Goal: Check status

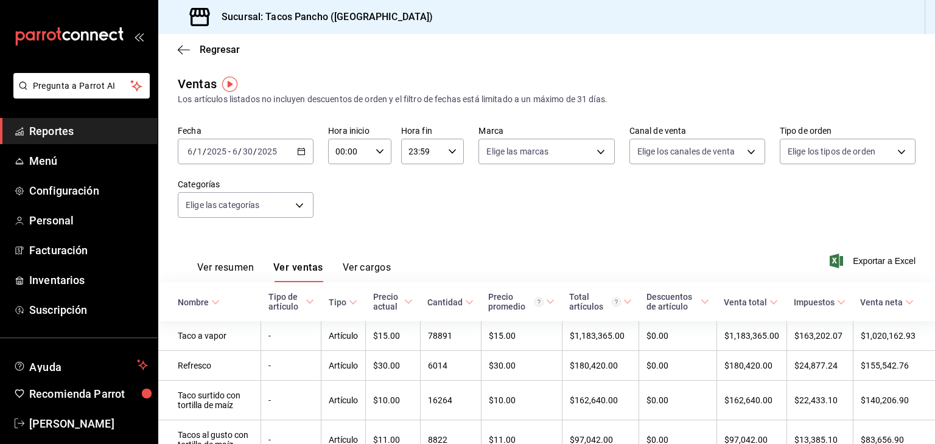
click at [273, 160] on div "[DATE] [DATE] - [DATE] [DATE]" at bounding box center [246, 152] width 136 height 26
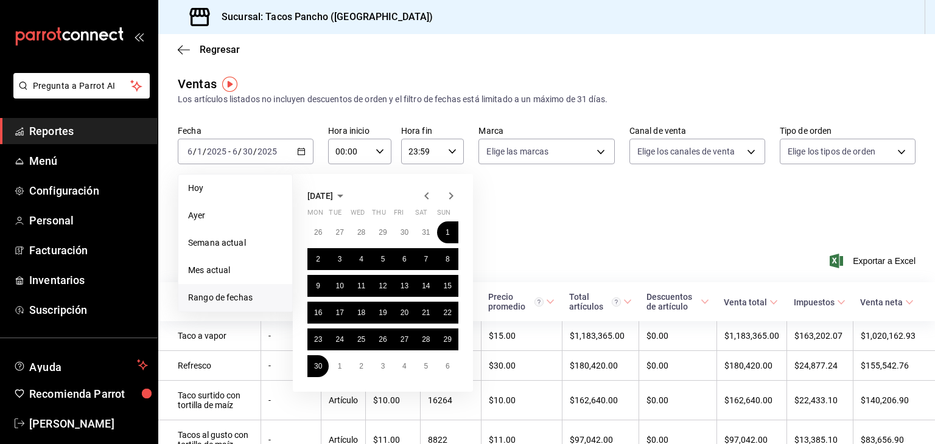
click at [448, 197] on icon "button" at bounding box center [451, 196] width 15 height 15
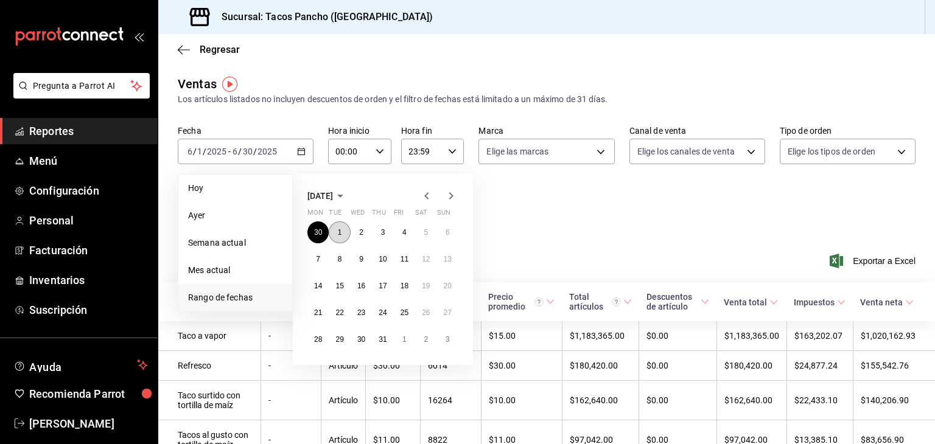
click at [345, 229] on button "1" at bounding box center [339, 233] width 21 height 22
click at [374, 341] on button "31" at bounding box center [382, 340] width 21 height 22
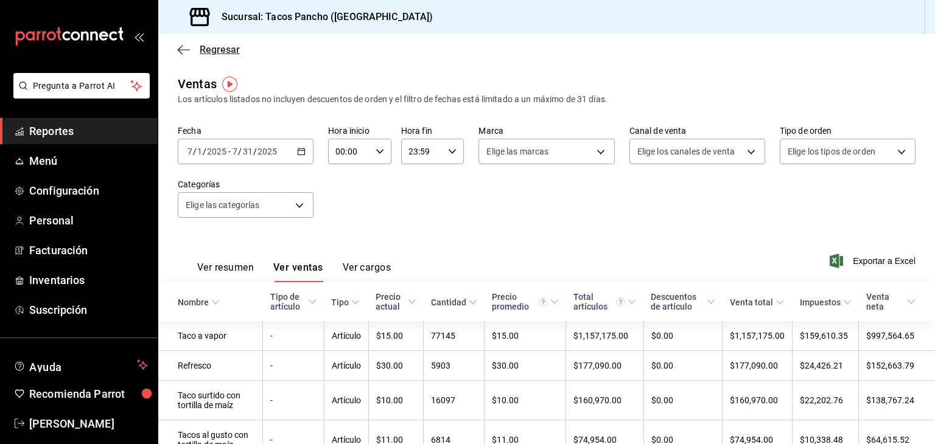
click at [217, 52] on span "Regresar" at bounding box center [220, 50] width 40 height 12
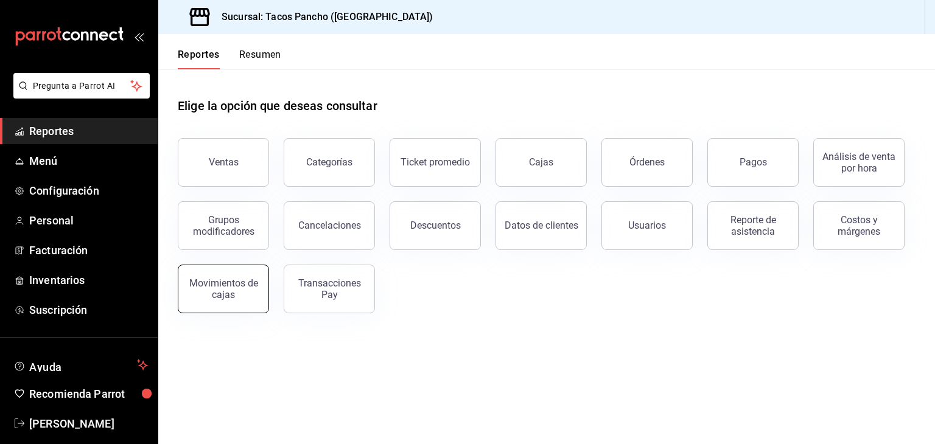
click at [226, 286] on div "Movimientos de cajas" at bounding box center [223, 289] width 75 height 23
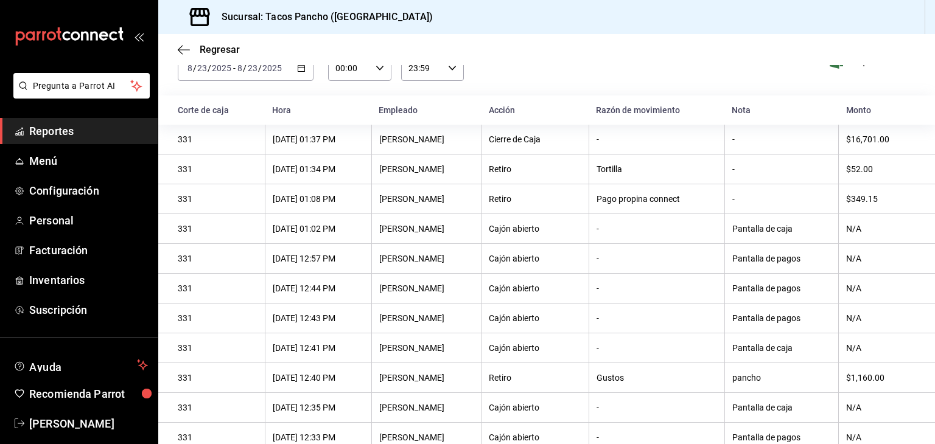
scroll to position [85, 0]
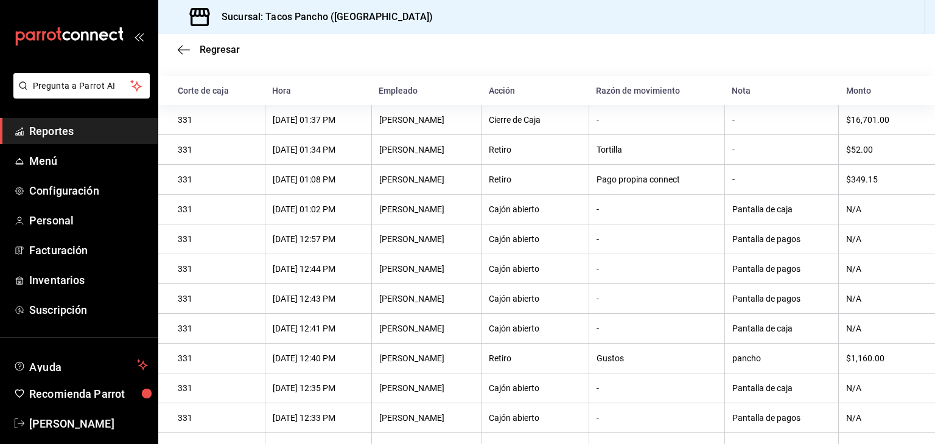
click at [839, 127] on th "$16,701.00" at bounding box center [887, 120] width 96 height 30
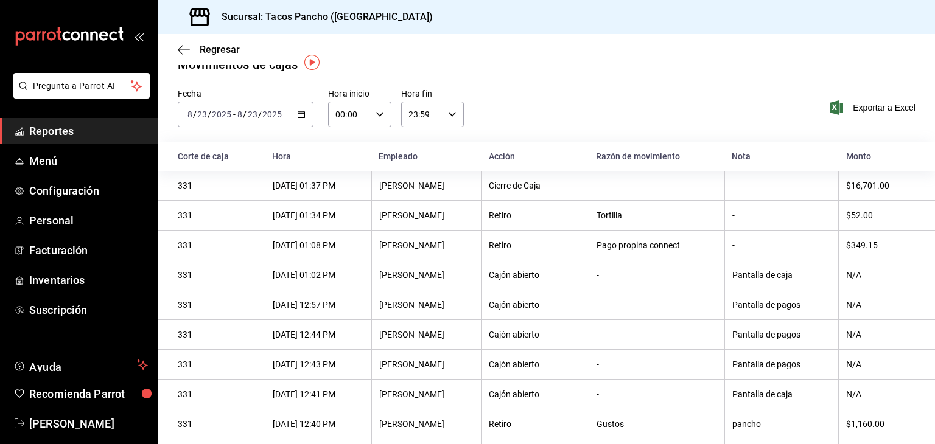
scroll to position [22, 0]
